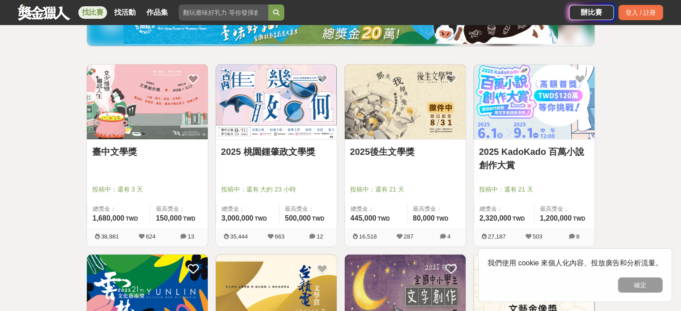
scroll to position [134, 0]
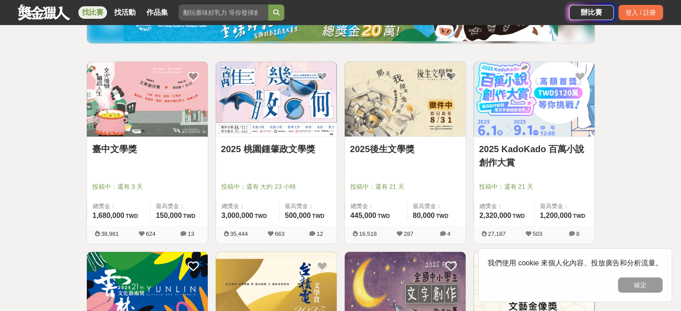
click at [124, 152] on link "臺中文學獎" at bounding box center [147, 148] width 110 height 13
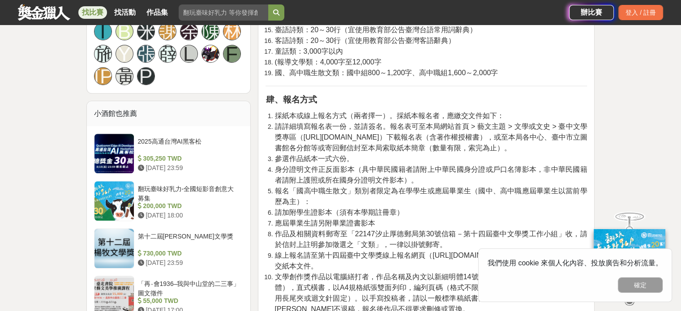
scroll to position [672, 0]
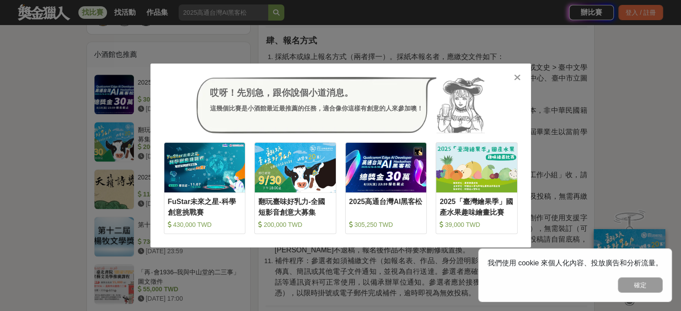
click at [517, 81] on icon at bounding box center [517, 77] width 7 height 9
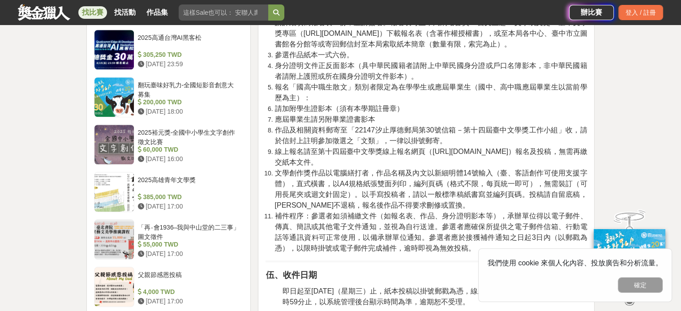
scroll to position [761, 0]
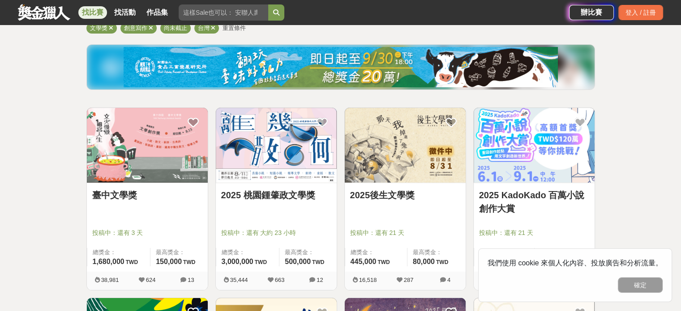
scroll to position [134, 0]
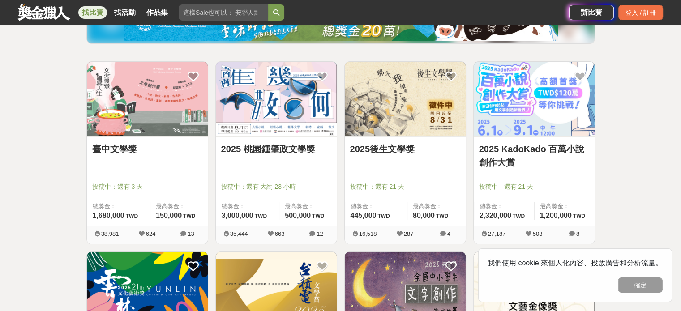
click at [401, 152] on link "2025後生文學獎" at bounding box center [405, 148] width 110 height 13
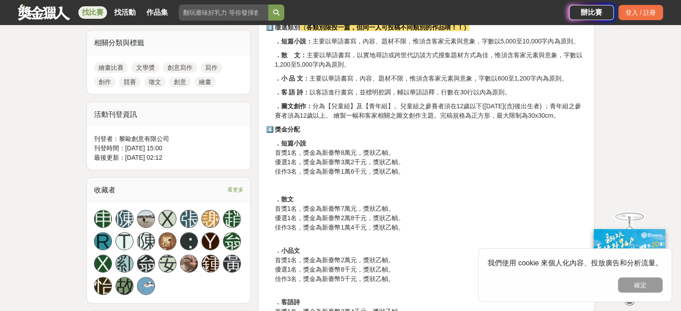
scroll to position [403, 0]
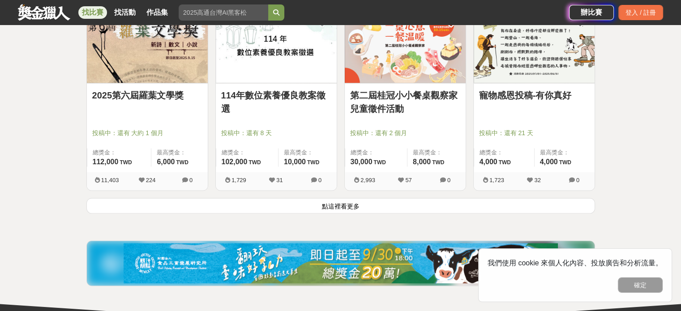
scroll to position [1164, 0]
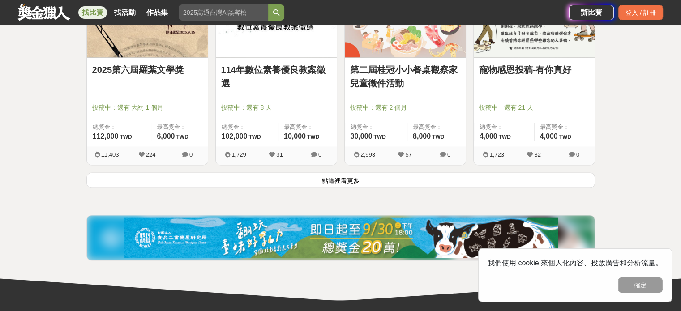
click at [367, 180] on button "點這裡看更多" at bounding box center [340, 180] width 509 height 16
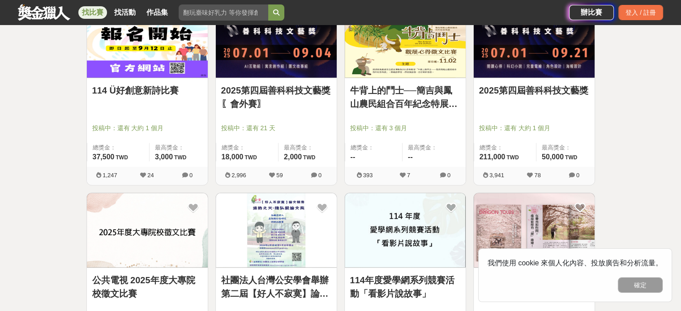
scroll to position [1836, 0]
